Goal: Check status: Check status

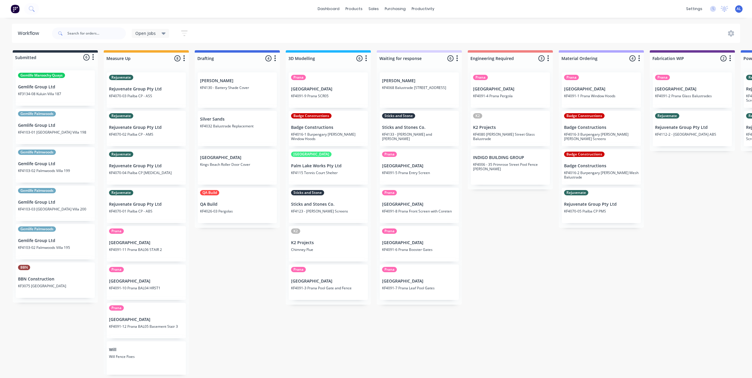
click at [530, 260] on div "Submitted 6 Status colour #273444 hex #273444 Save Cancel Summaries Total order…" at bounding box center [702, 212] width 1413 height 324
click at [323, 128] on p "Badge Constructions" at bounding box center [328, 127] width 74 height 5
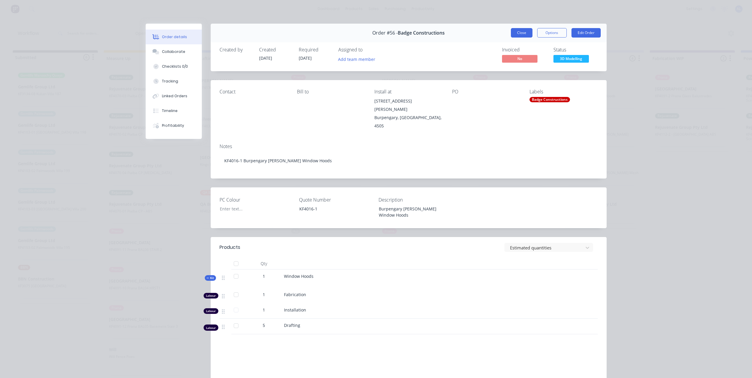
click at [516, 34] on button "Close" at bounding box center [522, 32] width 22 height 9
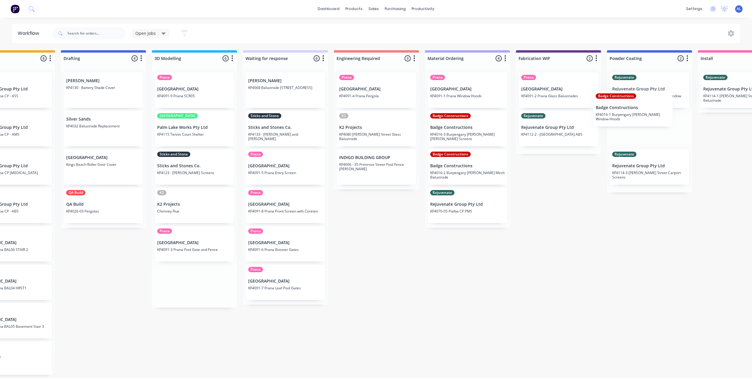
scroll to position [0, 136]
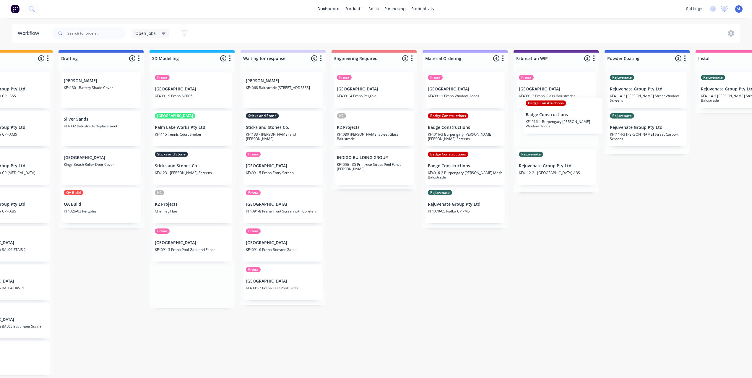
drag, startPoint x: 332, startPoint y: 133, endPoint x: 568, endPoint y: 119, distance: 236.1
click at [568, 119] on div "Submitted 6 Status colour #273444 hex #273444 Save Cancel Summaries Total order…" at bounding box center [565, 212] width 1413 height 324
click at [600, 275] on div "Submitted 6 Status colour #273444 hex #273444 Save Cancel Summaries Total order…" at bounding box center [565, 212] width 1413 height 324
click at [561, 230] on div "Submitted 6 Status colour #273444 hex #273444 Save Cancel Summaries Total order…" at bounding box center [565, 212] width 1413 height 324
click at [509, 244] on div "Submitted 6 Status colour #273444 hex #273444 Save Cancel Summaries Total order…" at bounding box center [565, 212] width 1413 height 324
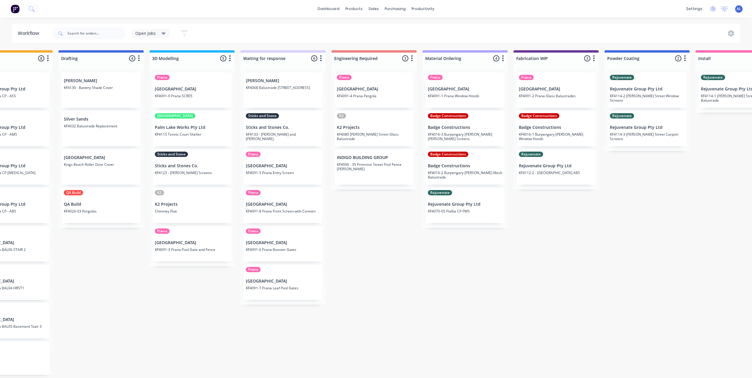
click at [507, 246] on div "Submitted 6 Status colour #273444 hex #273444 Save Cancel Summaries Total order…" at bounding box center [565, 212] width 1413 height 324
click at [400, 249] on div "Submitted 6 Status colour #273444 hex #273444 Save Cancel Summaries Total order…" at bounding box center [565, 212] width 1413 height 324
click at [399, 249] on div "Submitted 6 Status colour #273444 hex #273444 Save Cancel Summaries Total order…" at bounding box center [565, 212] width 1413 height 324
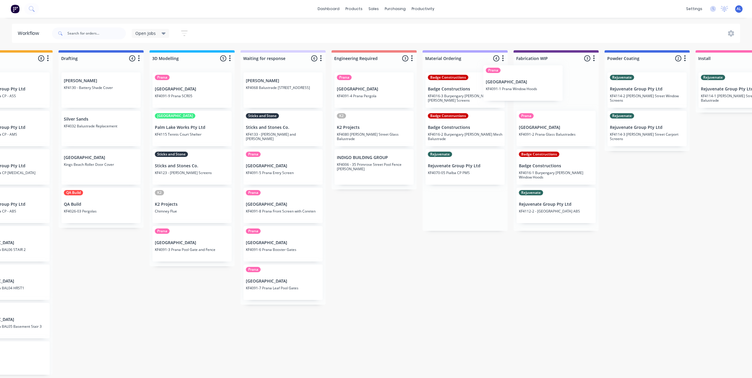
drag, startPoint x: 479, startPoint y: 93, endPoint x: 539, endPoint y: 86, distance: 60.1
click at [539, 86] on div "Submitted 6 Status colour #273444 hex #273444 Save Cancel Summaries Total order…" at bounding box center [565, 212] width 1413 height 324
click at [552, 87] on div "Prana Timit Building KF4091-2 Prana Glass Balustrades Badge Constructions Badge…" at bounding box center [555, 149] width 85 height 163
click at [665, 210] on div "Submitted 6 Status colour #273444 hex #273444 Save Cancel Summaries Total order…" at bounding box center [565, 212] width 1413 height 324
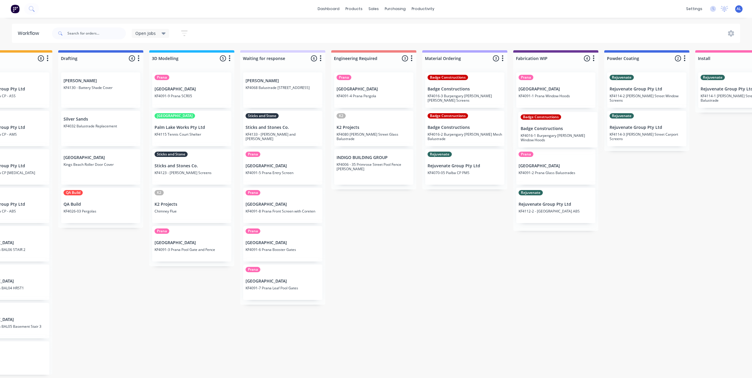
drag, startPoint x: 580, startPoint y: 176, endPoint x: 582, endPoint y: 137, distance: 39.0
click at [582, 137] on div "Prana Timit Building KF4091-1 Prana Window Hoods Prana Timit Building KF4091-2 …" at bounding box center [555, 149] width 85 height 163
click at [629, 208] on div "Submitted 6 Status colour #273444 hex #273444 Save Cancel Summaries Total order…" at bounding box center [565, 212] width 1413 height 324
drag, startPoint x: 570, startPoint y: 212, endPoint x: 569, endPoint y: 182, distance: 30.7
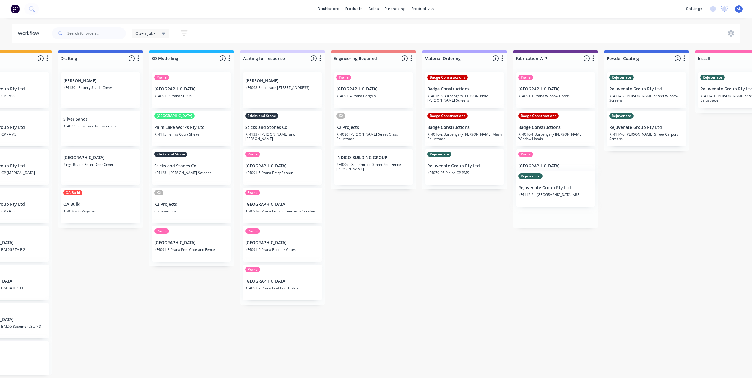
click at [569, 182] on div "Prana Timit Building KF4091-1 Prana Window Hoods Badge Constructions Badge Cons…" at bounding box center [555, 148] width 85 height 160
click at [649, 219] on div "Submitted 6 Status colour #273444 hex #273444 Save Cancel Summaries Total order…" at bounding box center [565, 212] width 1413 height 324
click at [557, 297] on div "Submitted 6 Status colour #273444 hex #273444 Save Cancel Summaries Total order…" at bounding box center [565, 212] width 1413 height 324
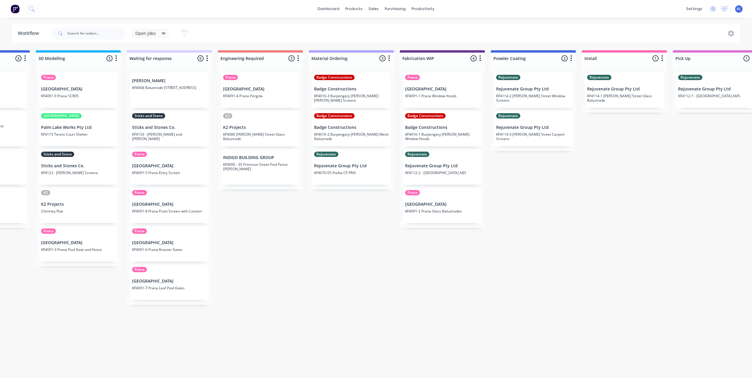
scroll to position [0, 268]
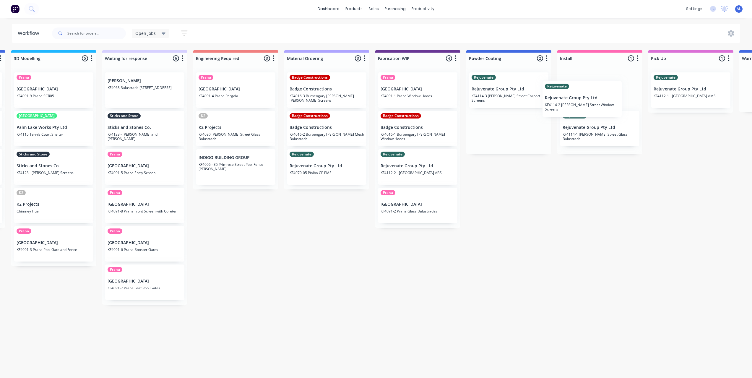
drag, startPoint x: 530, startPoint y: 96, endPoint x: 591, endPoint y: 105, distance: 62.4
click at [591, 105] on div "Submitted 6 Status colour #273444 hex #273444 Save Cancel Summaries Total order…" at bounding box center [427, 212] width 1413 height 324
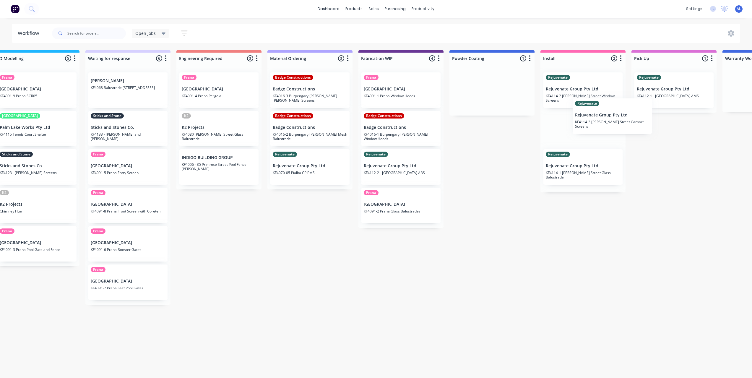
drag, startPoint x: 508, startPoint y: 96, endPoint x: 587, endPoint y: 133, distance: 87.2
click at [615, 122] on div "Submitted 6 Status colour #273444 hex #273444 Save Cancel Summaries Total order…" at bounding box center [410, 212] width 1413 height 324
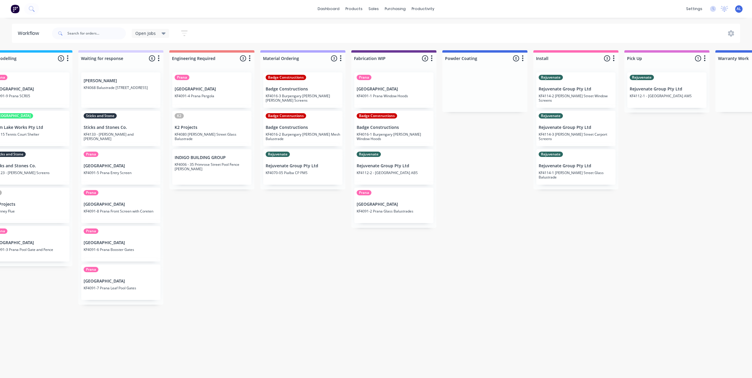
click at [517, 228] on div "Submitted 6 Status colour #273444 hex #273444 Save Cancel Summaries Total order…" at bounding box center [403, 212] width 1413 height 324
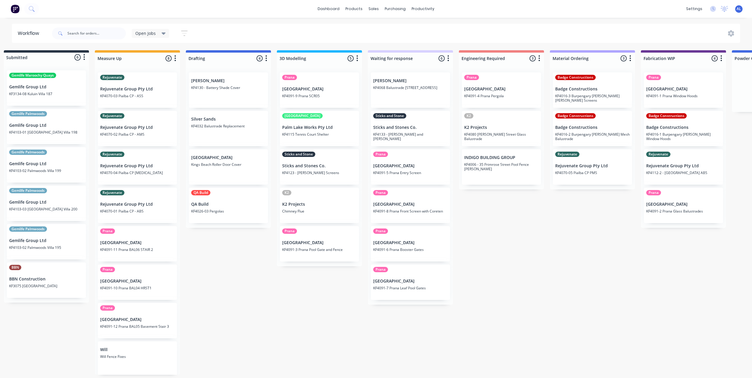
scroll to position [0, 8]
click at [289, 283] on div "Submitted 6 Status colour #273444 hex #273444 Save Cancel Summaries Total order…" at bounding box center [694, 212] width 1413 height 324
click at [235, 265] on div "Submitted 6 Status colour #273444 hex #273444 Save Cancel Summaries Total order…" at bounding box center [694, 212] width 1413 height 324
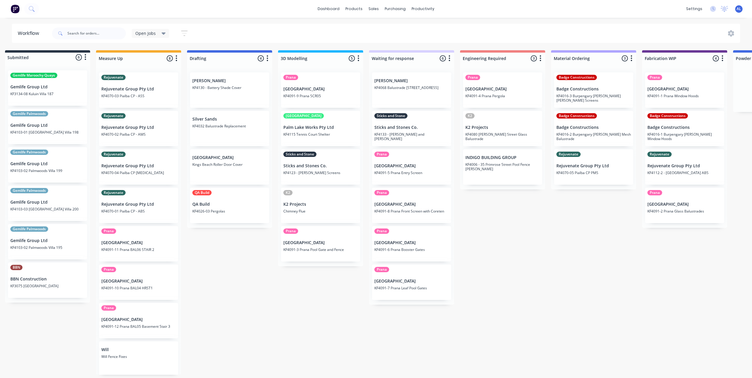
click at [322, 325] on div "Submitted 6 Status colour #273444 hex #273444 Save Cancel Summaries Total order…" at bounding box center [694, 212] width 1413 height 324
click at [543, 298] on div "Submitted 6 Status colour #273444 hex #273444 Save Cancel Summaries Total order…" at bounding box center [694, 212] width 1413 height 324
click at [544, 294] on div "Submitted 6 Status colour #273444 hex #273444 Save Cancel Summaries Total order…" at bounding box center [694, 212] width 1413 height 324
click at [347, 292] on div "Submitted 6 Status colour #273444 hex #273444 Save Cancel Summaries Total order…" at bounding box center [694, 212] width 1413 height 324
click at [529, 263] on div "Submitted 6 Status colour #273444 hex #273444 Save Cancel Summaries Total order…" at bounding box center [694, 212] width 1413 height 324
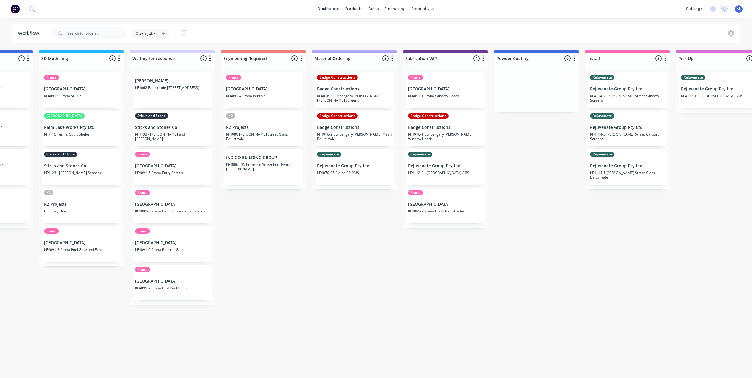
scroll to position [0, 246]
click at [390, 292] on div "Submitted 6 Status colour #273444 hex #273444 Save Cancel Summaries Total order…" at bounding box center [456, 212] width 1413 height 324
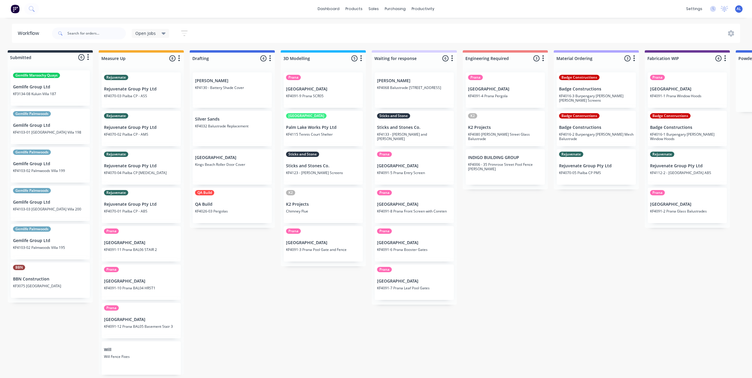
scroll to position [0, 0]
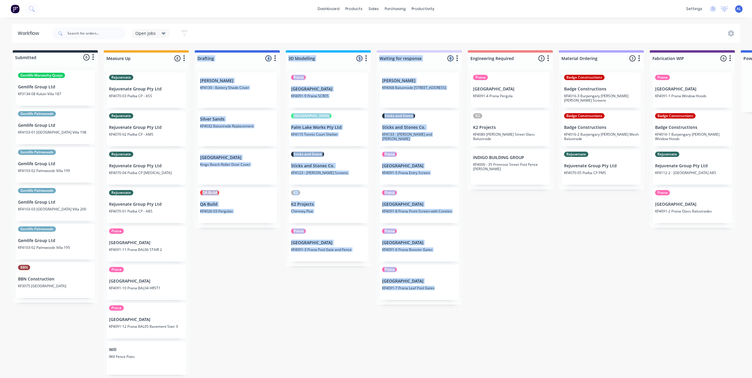
drag, startPoint x: 304, startPoint y: 369, endPoint x: 333, endPoint y: 372, distance: 29.7
click at [333, 372] on div "Submitted 6 Status colour #273444 hex #273444 Save Cancel Summaries Total order…" at bounding box center [702, 212] width 1413 height 324
click at [345, 351] on div "Submitted 6 Status colour #273444 hex #273444 Save Cancel Summaries Total order…" at bounding box center [702, 212] width 1413 height 324
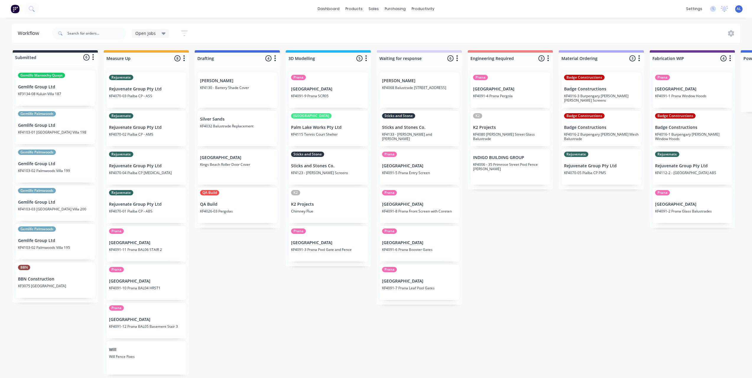
click at [290, 345] on div "Submitted 6 Status colour #273444 hex #273444 Save Cancel Summaries Total order…" at bounding box center [702, 212] width 1413 height 324
click at [159, 33] on div "Open Jobs" at bounding box center [150, 33] width 30 height 5
click at [184, 32] on icon "button" at bounding box center [184, 33] width 6 height 7
click at [213, 33] on div "Open Jobs Save new view None edit Open Jobs (Default) edit Show/Hide statuses S…" at bounding box center [395, 34] width 689 height 18
click at [188, 32] on button "button" at bounding box center [184, 33] width 19 height 12
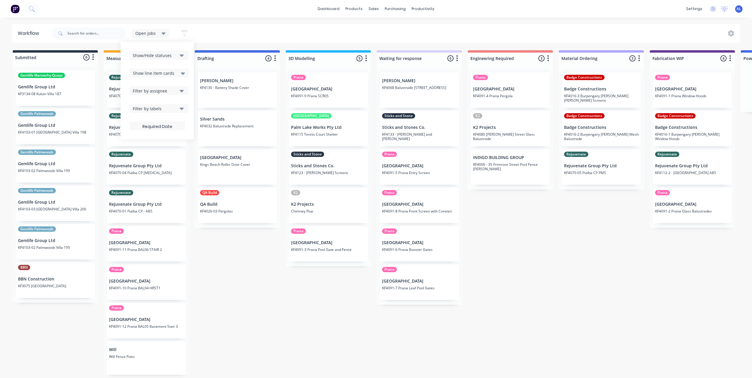
click at [174, 58] on div "Show/Hide statuses" at bounding box center [155, 55] width 45 height 6
click at [152, 132] on button "On hold" at bounding box center [173, 129] width 89 height 12
click at [266, 290] on div "Submitted 6 Status colour #273444 hex #273444 Save Cancel Summaries Total order…" at bounding box center [702, 212] width 1413 height 324
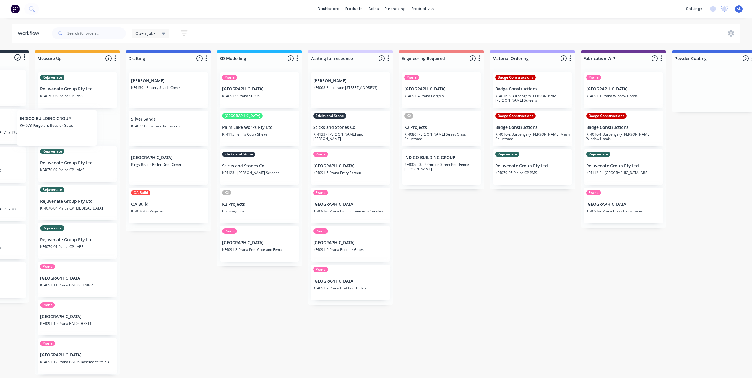
scroll to position [0, 56]
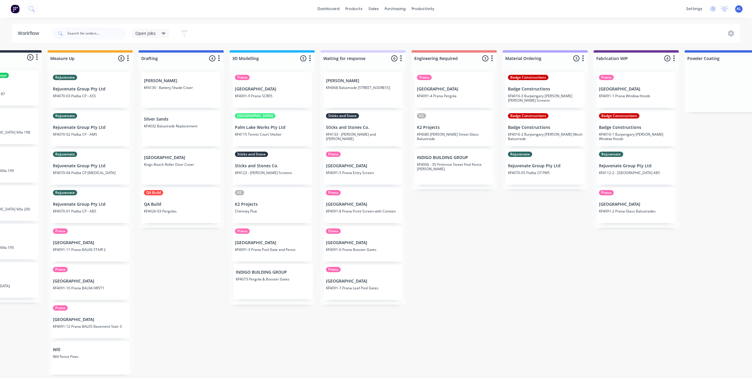
drag, startPoint x: 481, startPoint y: 93, endPoint x: 267, endPoint y: 285, distance: 287.4
click at [267, 285] on div "Submitted 6 Status colour #273444 hex #273444 Save Cancel Summaries Total order…" at bounding box center [645, 212] width 1413 height 324
click at [519, 283] on div "Submitted 6 Status colour #273444 hex #273444 Save Cancel Summaries Total order…" at bounding box center [645, 212] width 1413 height 324
click at [183, 39] on button "button" at bounding box center [184, 33] width 19 height 12
click at [169, 54] on div "Show/Hide statuses" at bounding box center [155, 55] width 45 height 6
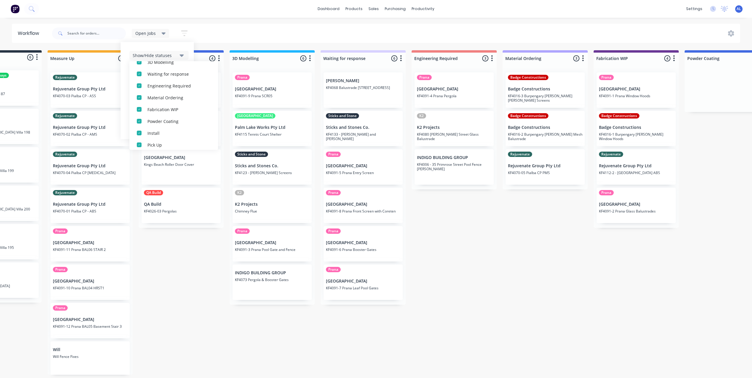
scroll to position [5, 0]
click at [147, 97] on div "On hold" at bounding box center [176, 99] width 59 height 6
click at [457, 253] on div "Submitted 6 Status colour #273444 hex #273444 Save Cancel Summaries Total order…" at bounding box center [645, 212] width 1413 height 324
click at [455, 300] on div "Submitted 6 Status colour #273444 hex #273444 Save Cancel Summaries Total order…" at bounding box center [645, 212] width 1413 height 324
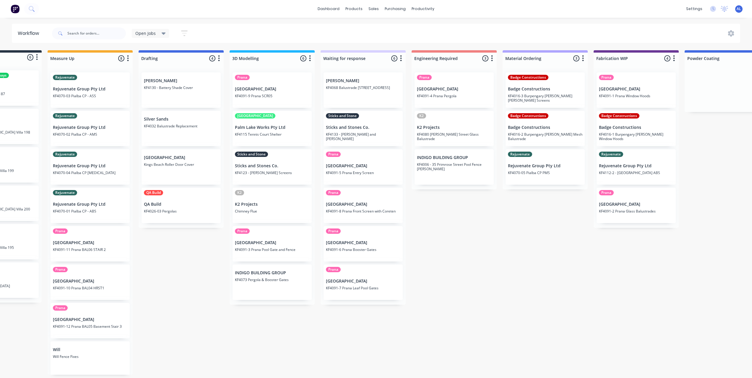
click at [547, 311] on div "Submitted 6 Status colour #273444 hex #273444 Save Cancel Summaries Total order…" at bounding box center [645, 212] width 1413 height 324
click at [426, 339] on div "Submitted 6 Status colour #273444 hex #273444 Save Cancel Summaries Total order…" at bounding box center [645, 212] width 1413 height 324
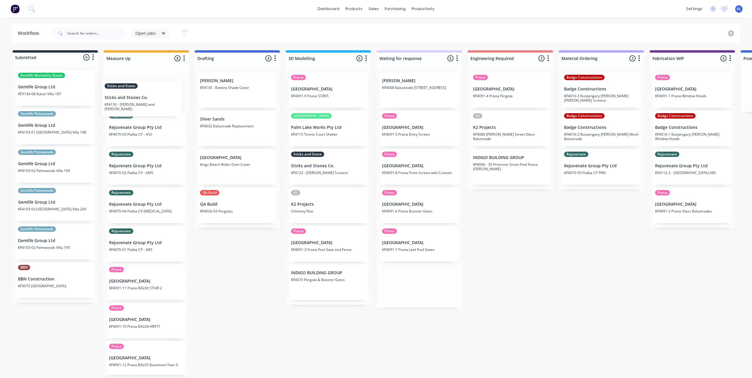
drag, startPoint x: 262, startPoint y: 129, endPoint x: 145, endPoint y: 100, distance: 120.6
click at [145, 100] on div "Submitted 6 Status colour #273444 hex #273444 Save Cancel Summaries Total order…" at bounding box center [702, 212] width 1413 height 324
click at [245, 321] on div "Submitted 6 Status colour #273444 hex #273444 Save Cancel Summaries Total order…" at bounding box center [702, 212] width 1413 height 324
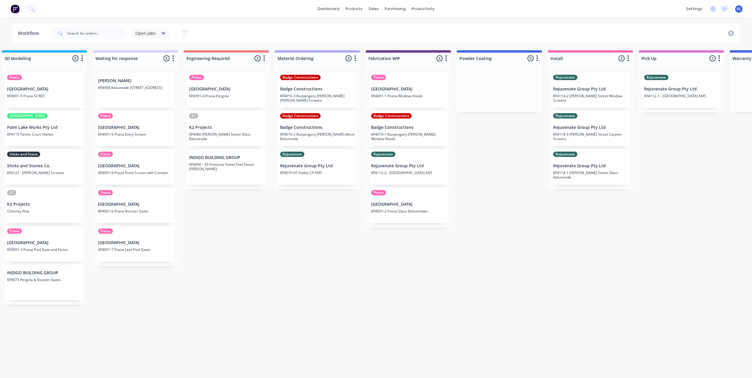
scroll to position [0, 284]
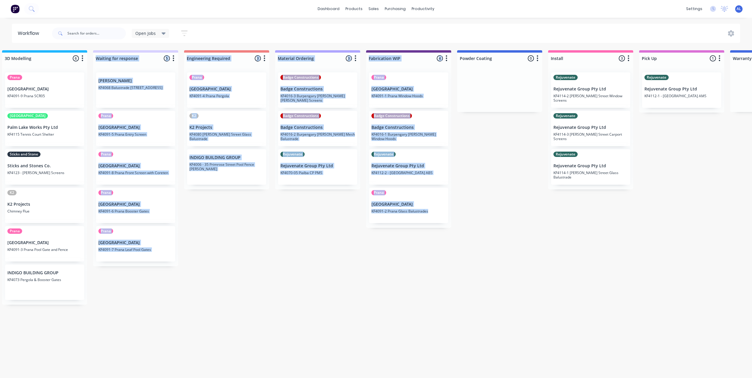
click at [303, 310] on div "Submitted 6 Status colour #273444 hex #273444 Save Cancel Summaries Total order…" at bounding box center [418, 212] width 1413 height 324
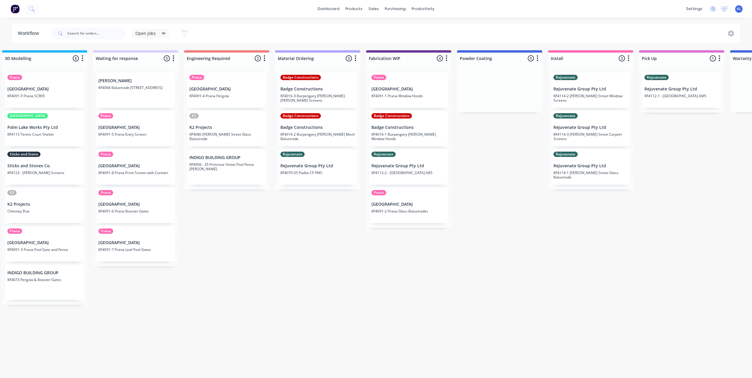
click at [348, 280] on div "Submitted 6 Status colour #273444 hex #273444 Save Cancel Summaries Total order…" at bounding box center [418, 212] width 1413 height 324
click at [315, 279] on div "Submitted 6 Status colour #273444 hex #273444 Save Cancel Summaries Total order…" at bounding box center [418, 212] width 1413 height 324
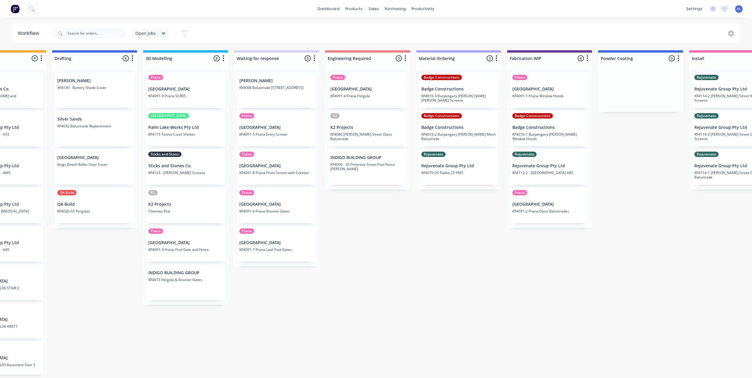
scroll to position [0, 130]
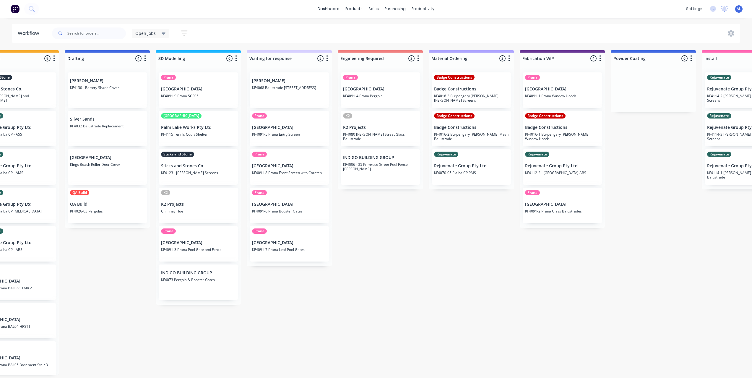
click at [264, 334] on div "Submitted 6 Status colour #273444 hex #273444 Save Cancel Summaries Total order…" at bounding box center [572, 212] width 1413 height 324
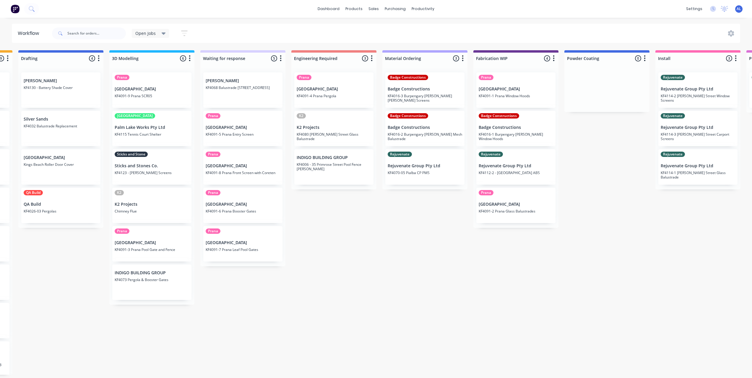
scroll to position [0, 177]
click at [600, 249] on div "Submitted 6 Status colour #273444 hex #273444 Save Cancel Summaries Total order…" at bounding box center [524, 212] width 1413 height 324
